Goal: Task Accomplishment & Management: Manage account settings

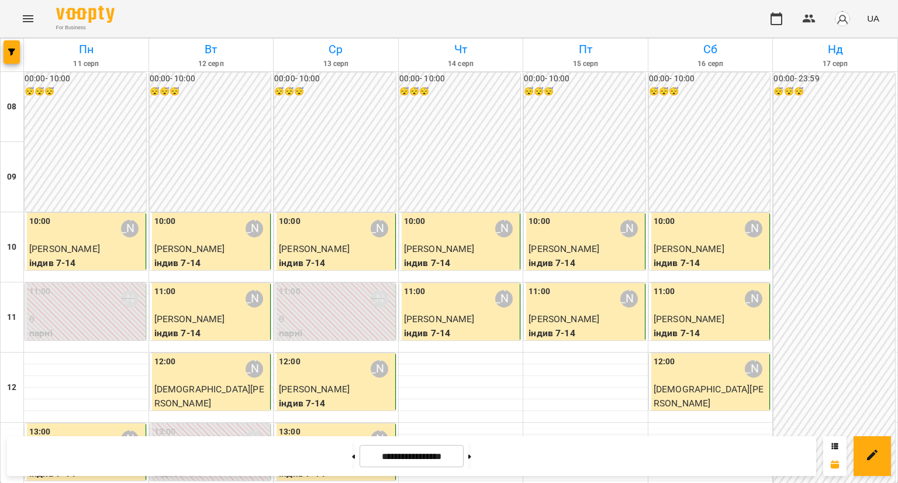
scroll to position [58, 0]
click at [442, 313] on span "[PERSON_NAME]" at bounding box center [439, 318] width 71 height 11
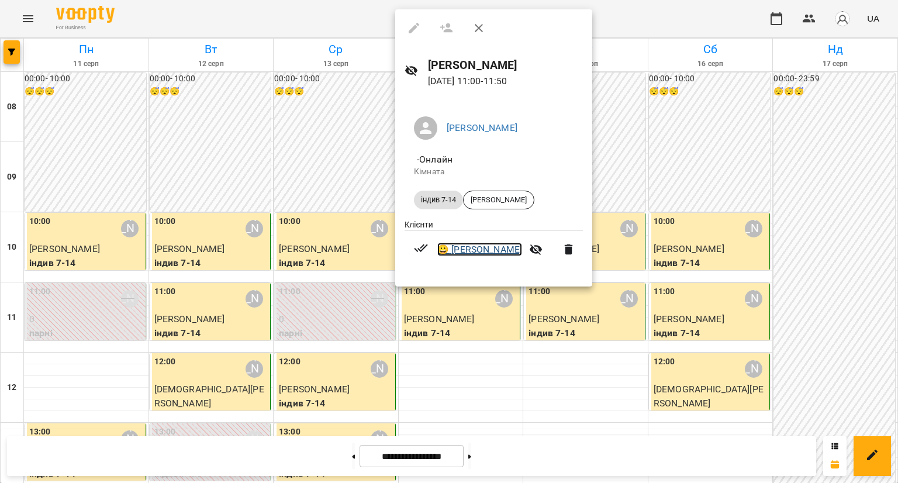
click at [460, 254] on link "😀 [PERSON_NAME]" at bounding box center [479, 250] width 85 height 14
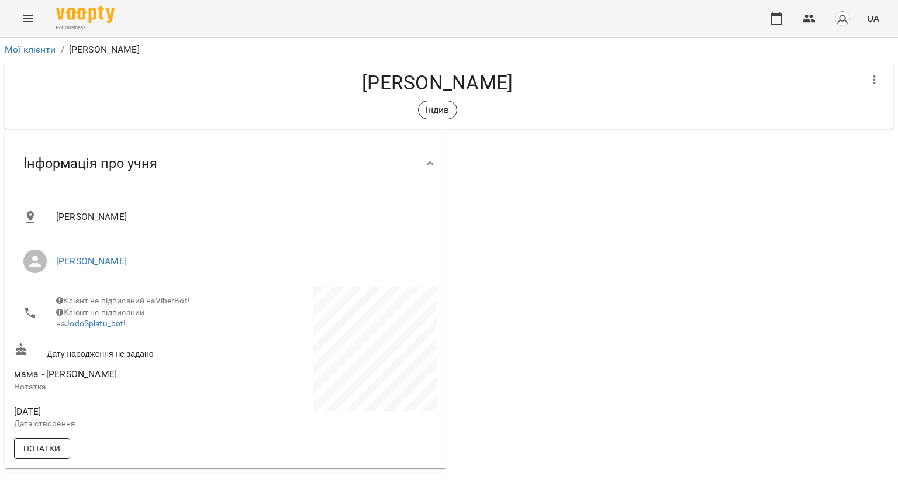
click at [34, 453] on span "Нотатки" at bounding box center [41, 448] width 37 height 14
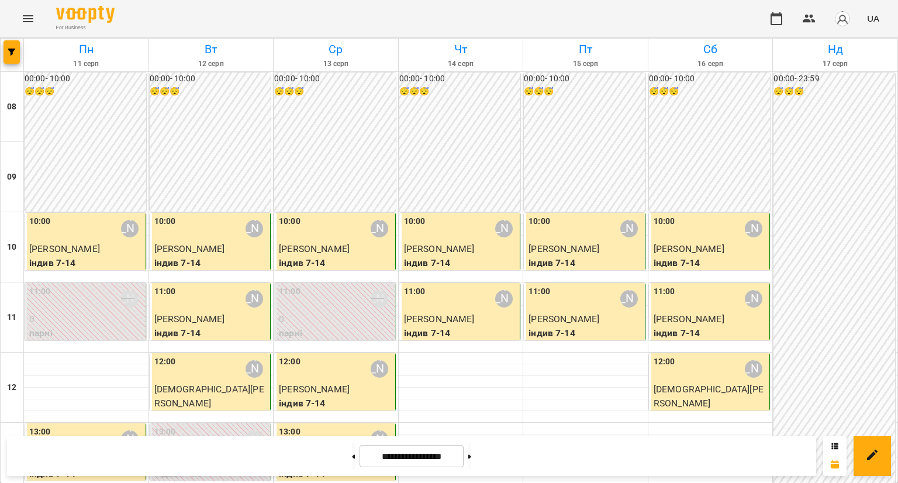
click at [439, 299] on div "11:00 [PERSON_NAME]" at bounding box center [461, 298] width 114 height 27
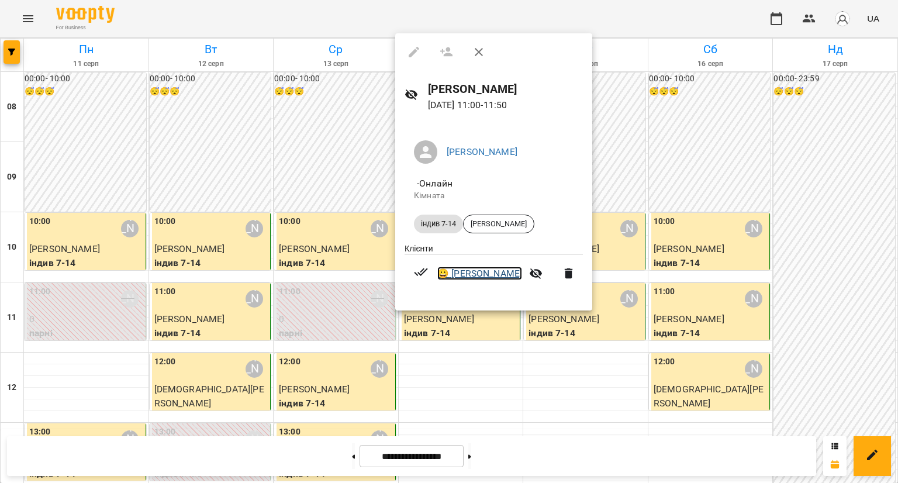
click at [460, 272] on link "😀 [PERSON_NAME]" at bounding box center [479, 274] width 85 height 14
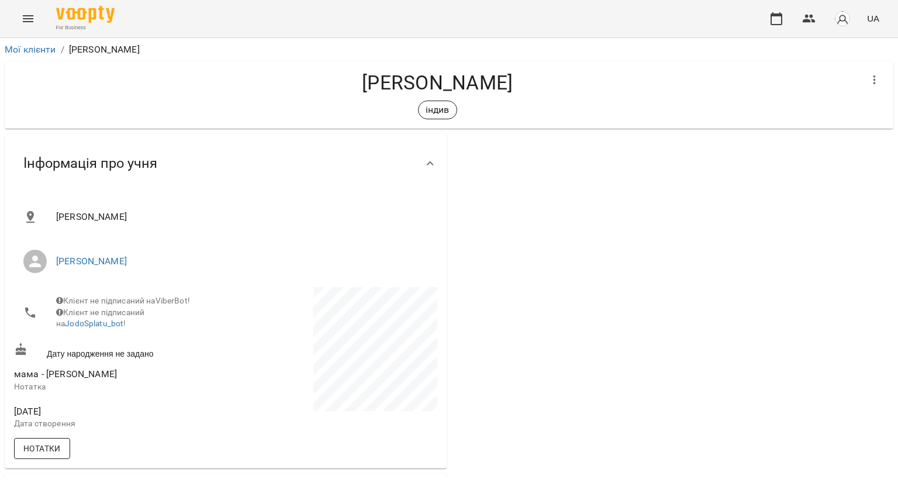
click at [55, 455] on span "Нотатки" at bounding box center [41, 448] width 37 height 14
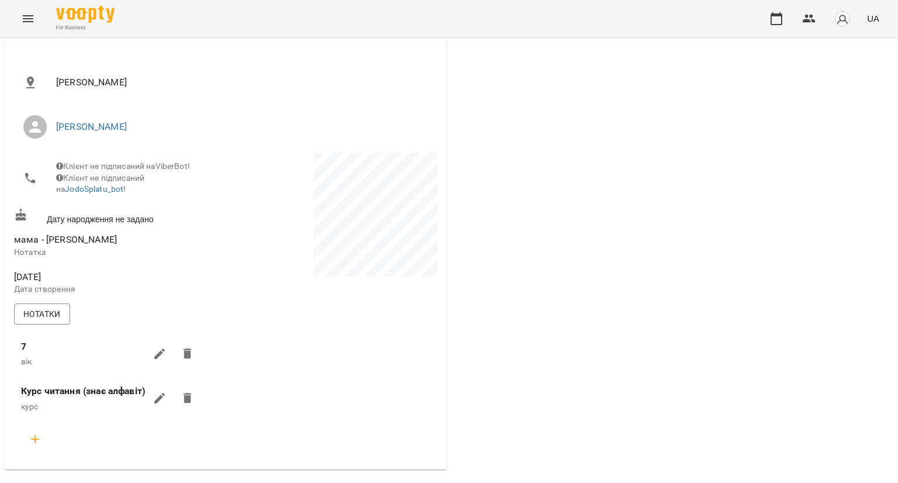
scroll to position [234, 0]
